Goal: Transaction & Acquisition: Purchase product/service

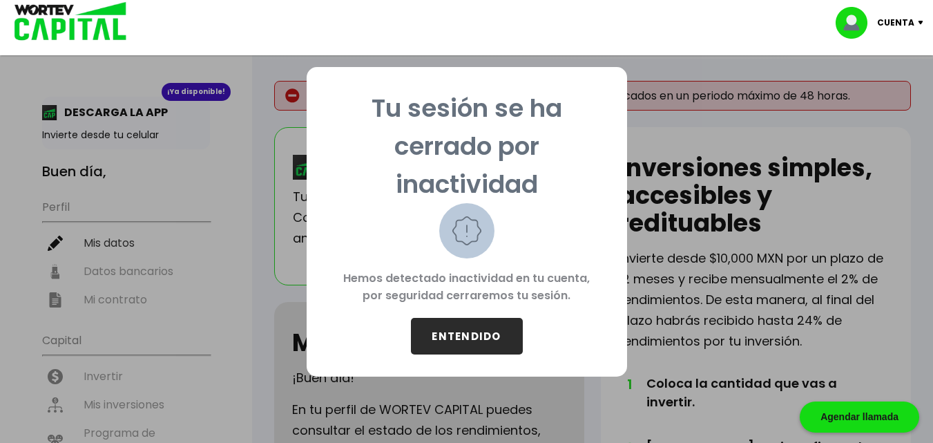
click at [474, 339] on button "ENTENDIDO" at bounding box center [467, 336] width 112 height 37
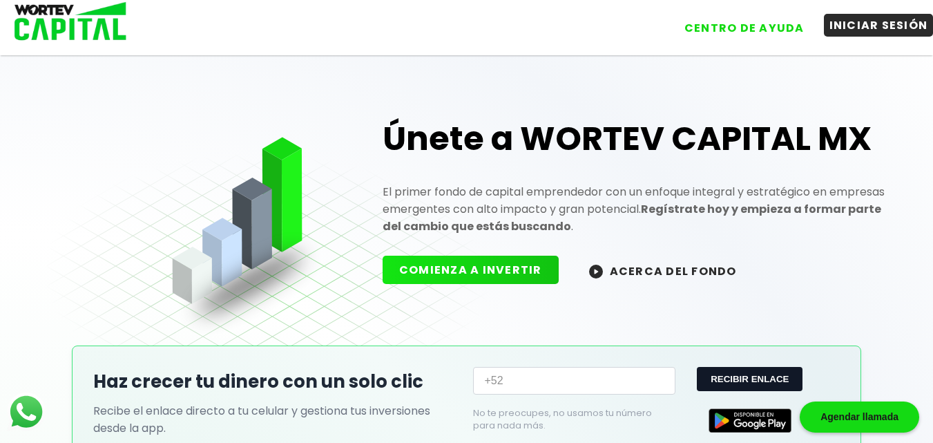
click at [876, 23] on button "INICIAR SESIÓN" at bounding box center [879, 25] width 110 height 23
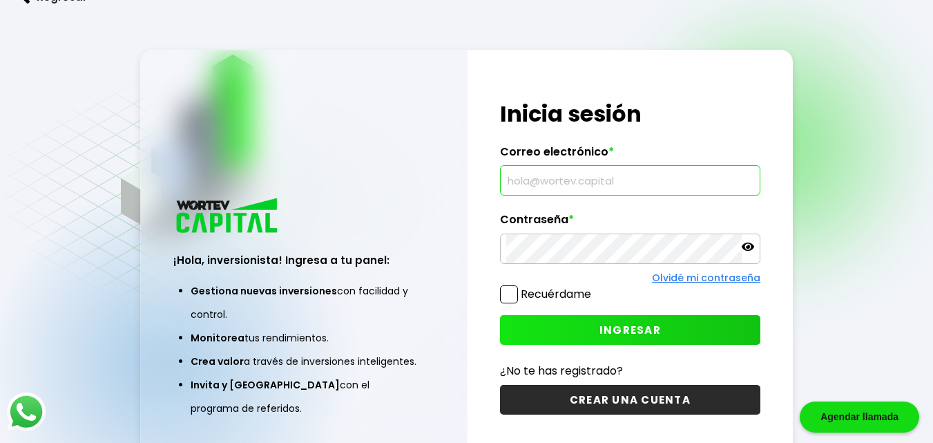
click at [552, 186] on input "text" at bounding box center [630, 180] width 248 height 29
type input "[EMAIL_ADDRESS][DOMAIN_NAME]"
click at [749, 248] on icon at bounding box center [747, 246] width 12 height 8
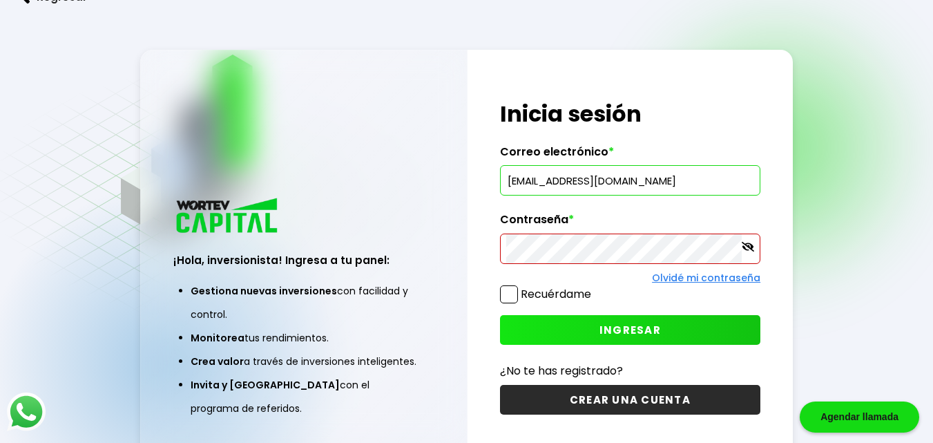
click at [750, 245] on icon at bounding box center [747, 247] width 12 height 10
click at [619, 331] on span "INGRESAR" at bounding box center [629, 329] width 61 height 14
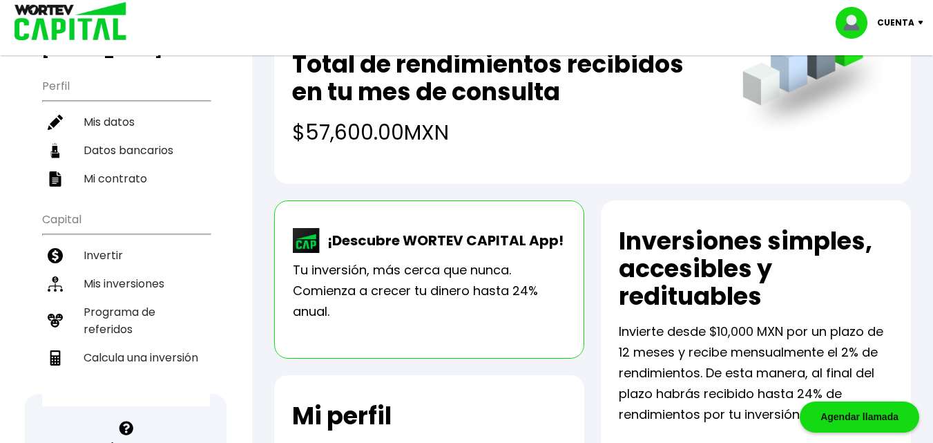
scroll to position [207, 0]
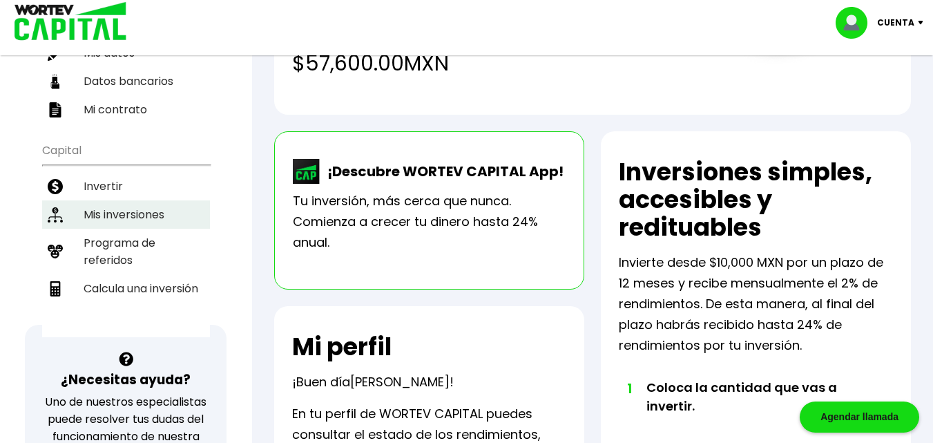
click at [111, 200] on li "Mis inversiones" at bounding box center [126, 214] width 168 height 28
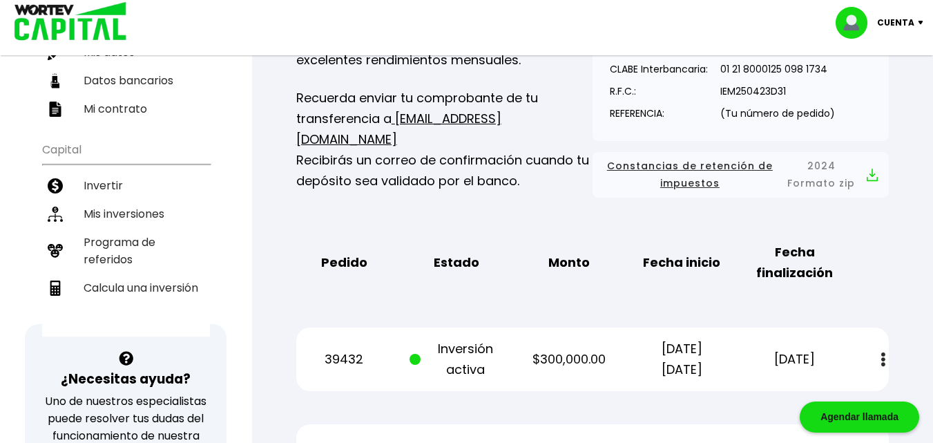
scroll to position [207, 0]
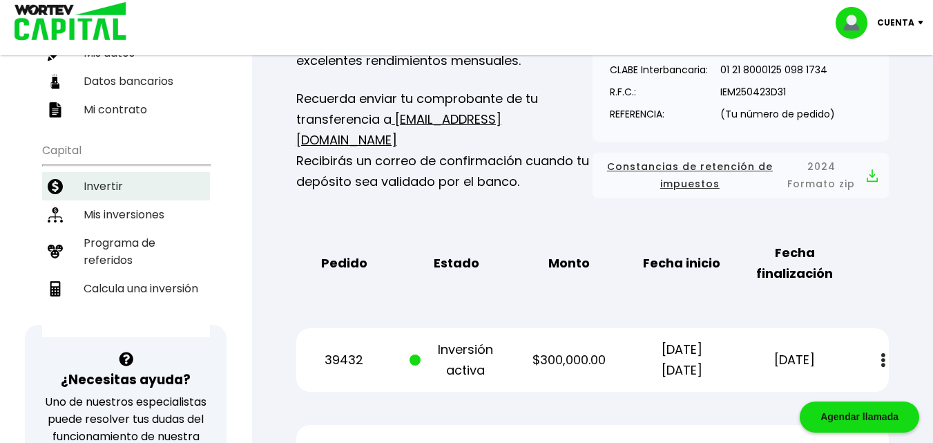
click at [106, 172] on li "Invertir" at bounding box center [126, 186] width 168 height 28
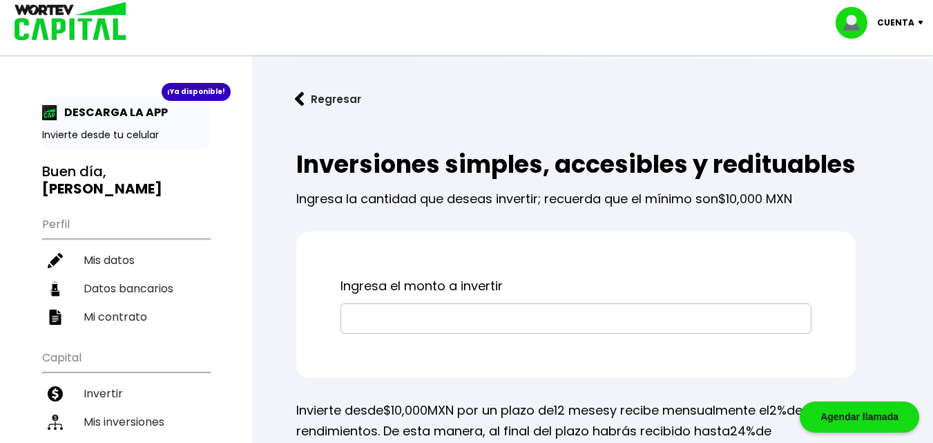
scroll to position [69, 0]
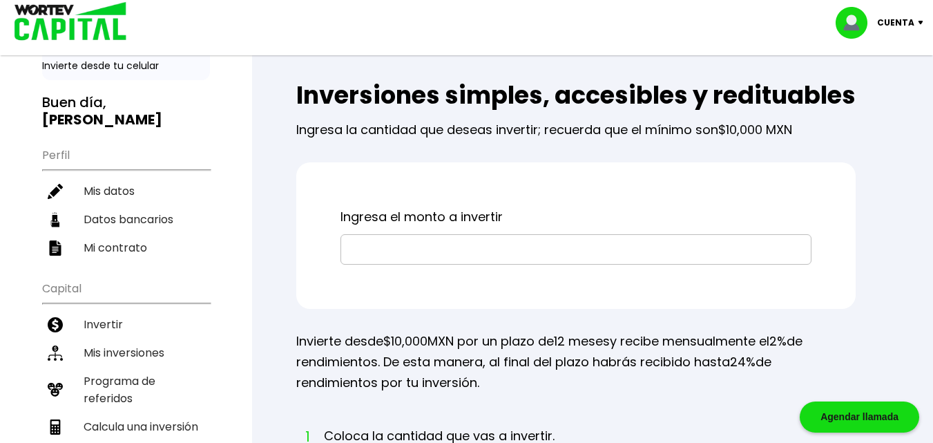
click at [381, 264] on input "text" at bounding box center [576, 249] width 458 height 29
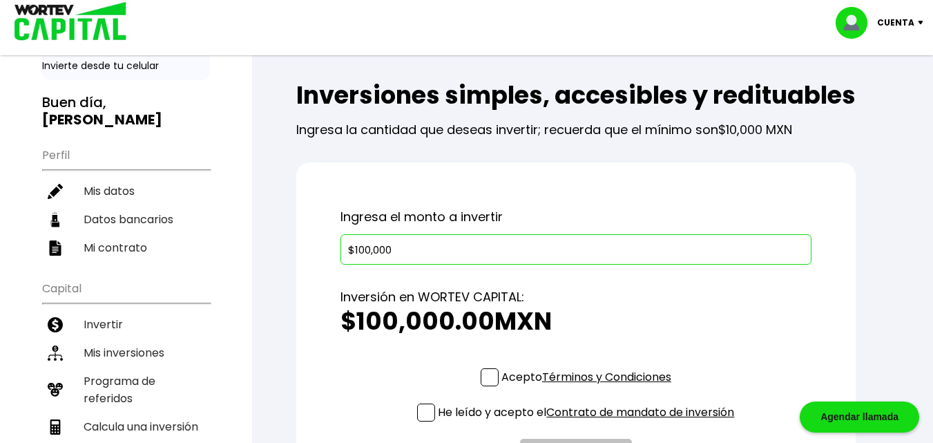
scroll to position [138, 0]
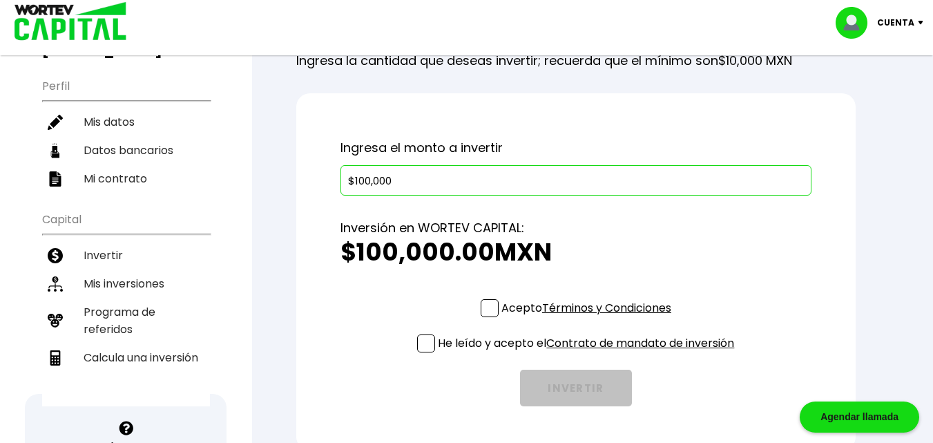
type input "$100,000"
click at [489, 317] on span at bounding box center [489, 308] width 18 height 18
click at [589, 318] on input "Acepto Términos y Condiciones" at bounding box center [589, 318] width 0 height 0
click at [425, 352] on span at bounding box center [426, 343] width 18 height 18
click at [589, 353] on input "He leído y acepto el Contrato de mandato de inversión" at bounding box center [589, 353] width 0 height 0
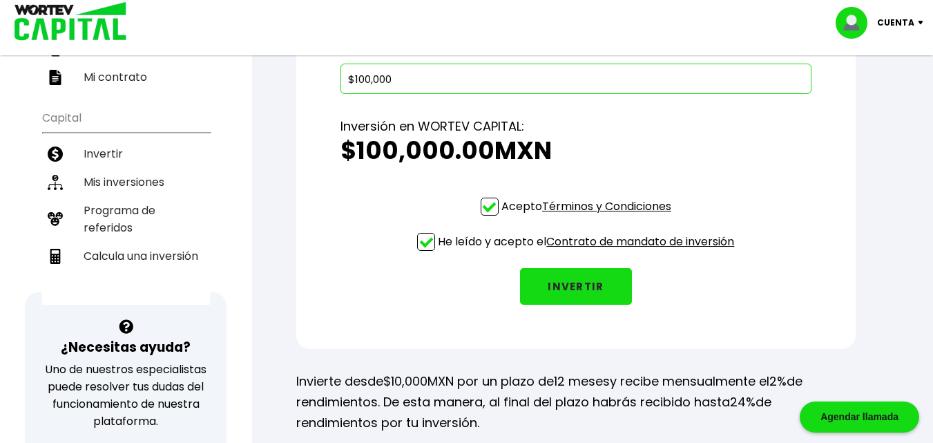
scroll to position [276, 0]
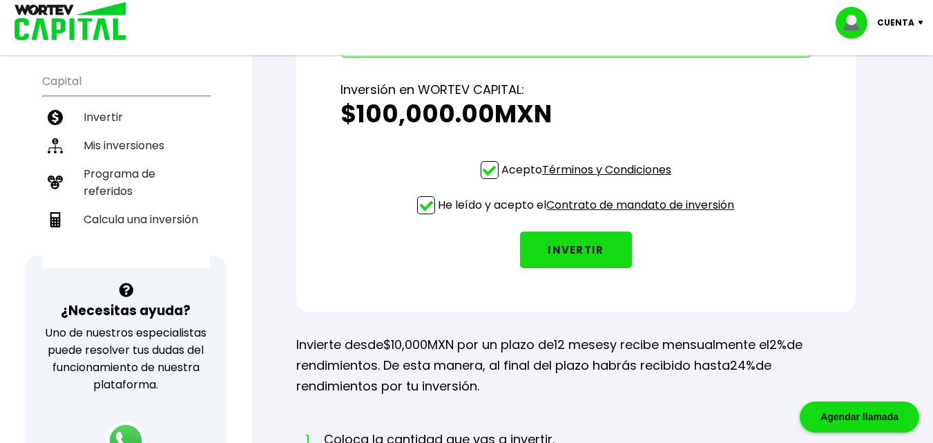
click at [565, 268] on button "INVERTIR" at bounding box center [576, 249] width 112 height 37
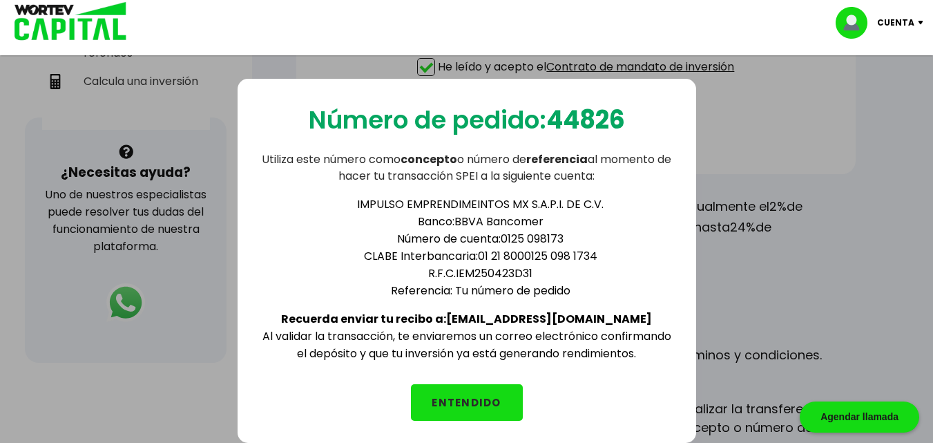
scroll to position [345, 0]
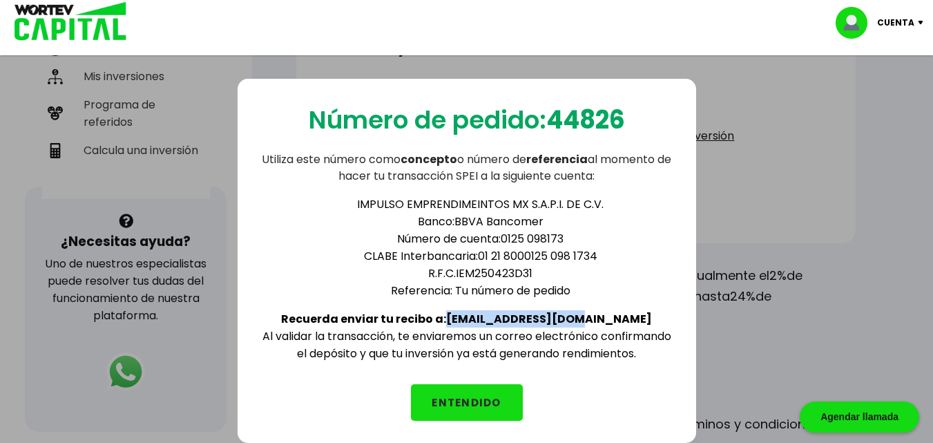
drag, startPoint x: 489, startPoint y: 315, endPoint x: 605, endPoint y: 324, distance: 116.3
click at [605, 324] on div "IMPULSO EMPRENDIMEINTOS MX S.A.P.I. DE C.V. Banco: BBVA Bancomer Número de cuen…" at bounding box center [467, 272] width 414 height 177
copy b "[EMAIL_ADDRESS][DOMAIN_NAME]"
